Goal: Task Accomplishment & Management: Use online tool/utility

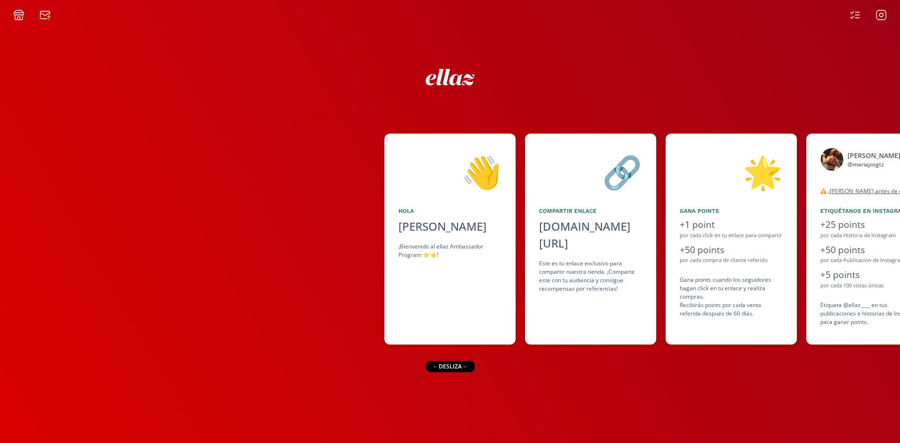
click at [853, 13] on icon at bounding box center [852, 13] width 3 height 2
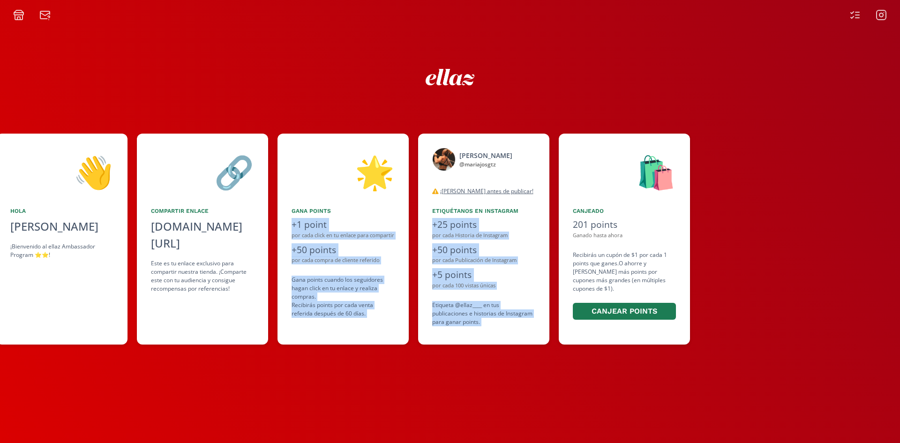
drag, startPoint x: 671, startPoint y: 180, endPoint x: 410, endPoint y: 180, distance: 261.1
click at [422, 180] on div "👋 Hola Maria Jose Gutierrez Ortiz ¡Bienvenido al ellaz Ambassador Program ⭐️⭐️!…" at bounding box center [450, 239] width 900 height 220
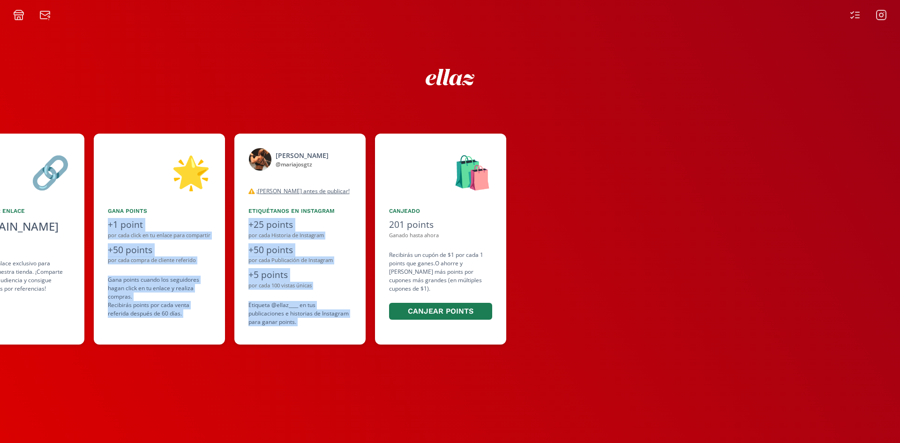
click at [400, 180] on div "🛍️" at bounding box center [440, 172] width 103 height 48
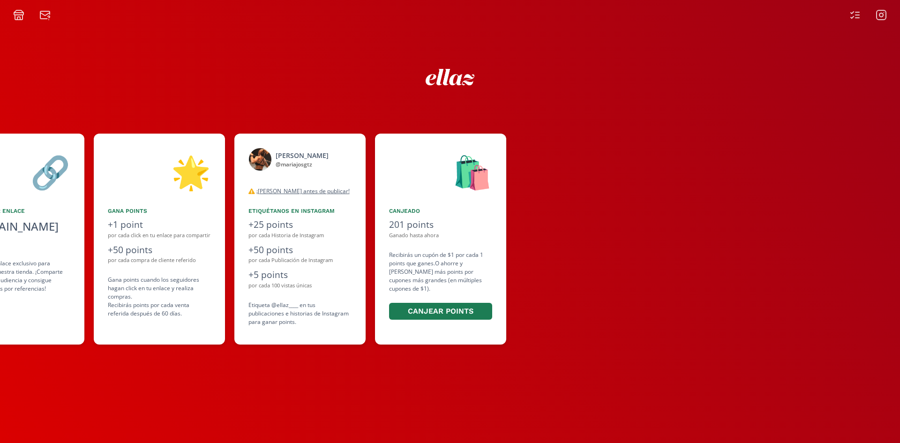
click at [645, 163] on div at bounding box center [708, 239] width 384 height 211
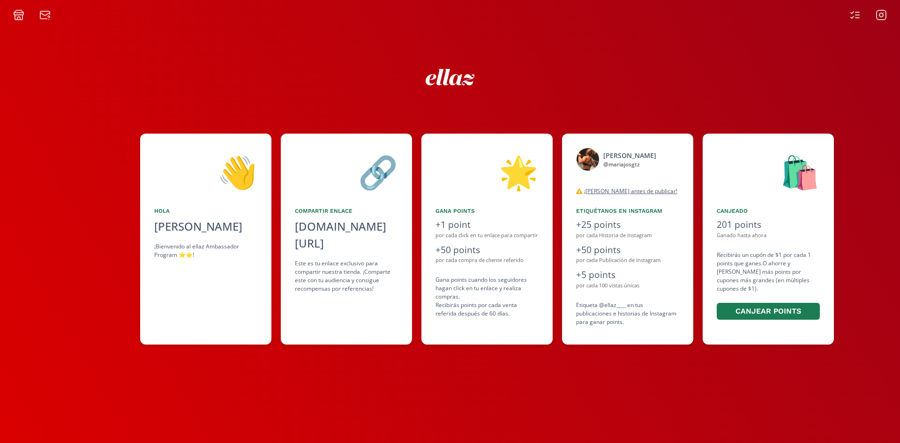
scroll to position [0, 237]
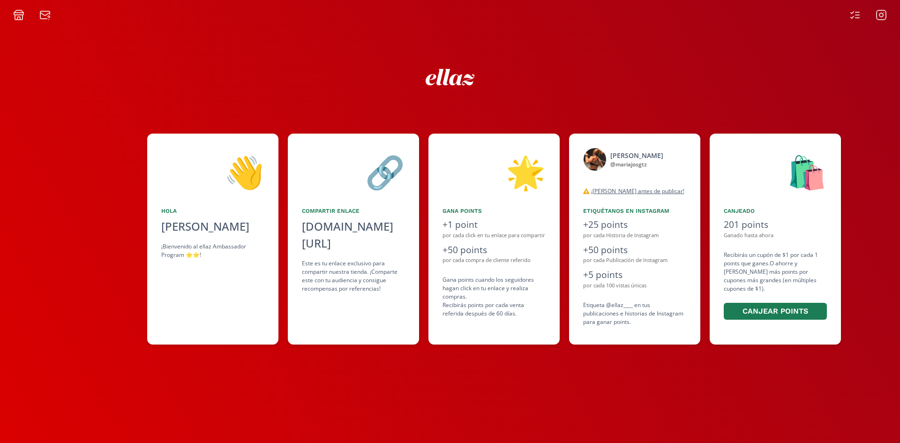
drag, startPoint x: 188, startPoint y: 162, endPoint x: 208, endPoint y: 167, distance: 20.5
click at [208, 167] on div "👋 [PERSON_NAME] ¡Bienvenido al ellaz Ambassador Program ⭐️⭐️! 🔗 Compartir Enlac…" at bounding box center [450, 239] width 900 height 220
click at [854, 19] on icon at bounding box center [854, 14] width 11 height 11
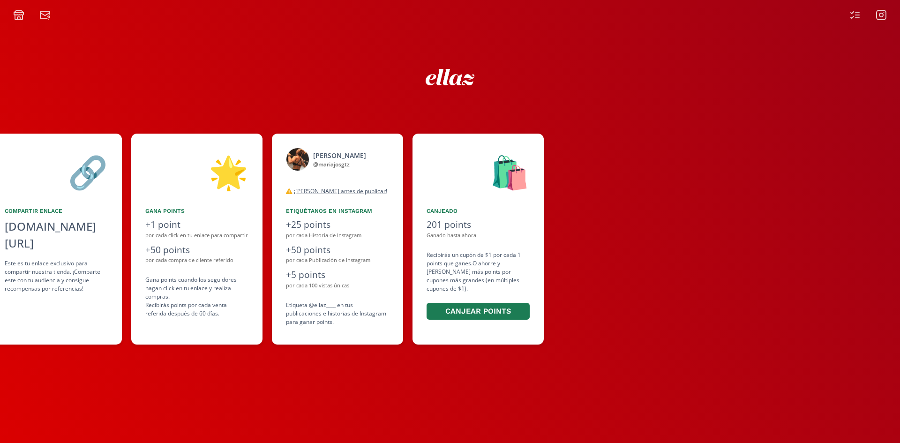
scroll to position [0, 539]
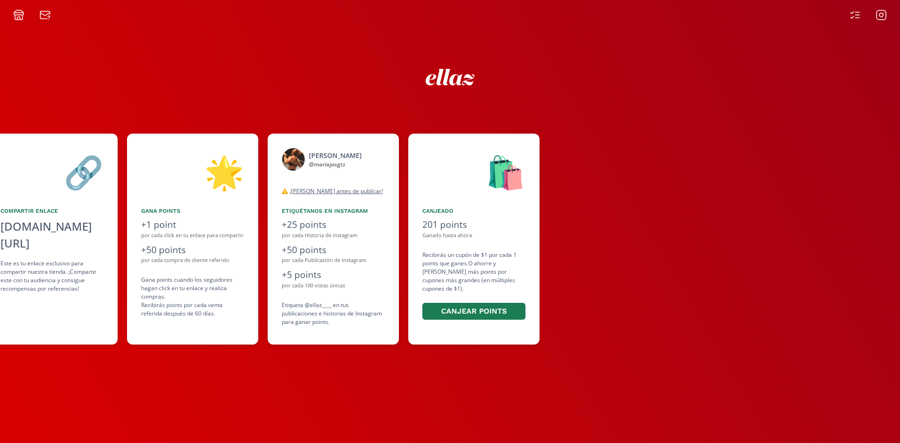
drag, startPoint x: 517, startPoint y: 327, endPoint x: 356, endPoint y: 311, distance: 161.6
click at [356, 311] on div "👋 [PERSON_NAME] ¡Bienvenido al ellaz Ambassador Program ⭐️⭐️! 🔗 Compartir Enlac…" at bounding box center [450, 239] width 900 height 220
click at [356, 311] on div "Etiqueta @ellaz____ en tus publicaciones e historias de Instagram para ganar po…" at bounding box center [333, 313] width 103 height 25
click at [111, 89] on div "👋 [PERSON_NAME] ¡Bienvenido al ellaz Ambassador Program ⭐️⭐️! 🔗 Compartir Enlac…" at bounding box center [450, 232] width 900 height 422
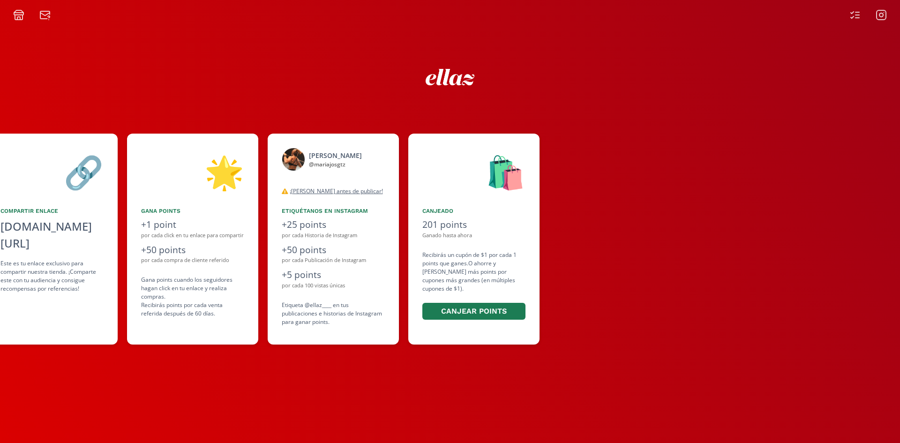
click at [885, 13] on icon at bounding box center [881, 14] width 11 height 11
